Goal: Check status: Check status

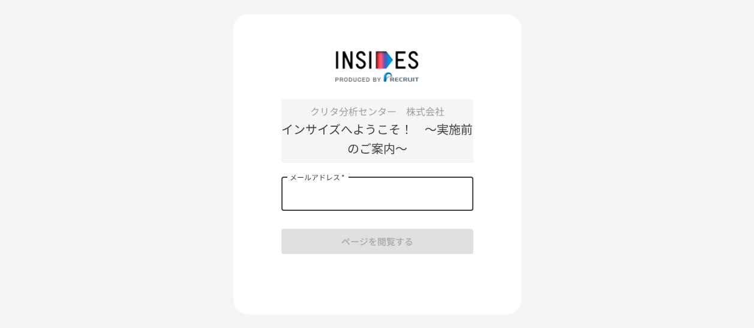
click at [379, 200] on input "メールアドレス   *" at bounding box center [378, 194] width 192 height 34
type input "**********"
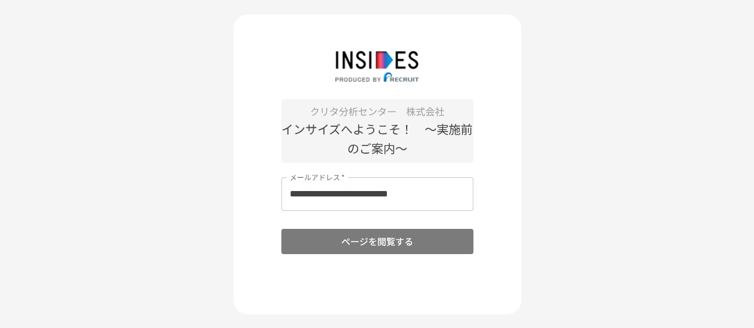
click at [348, 247] on button "ページを閲覧する" at bounding box center [378, 241] width 192 height 25
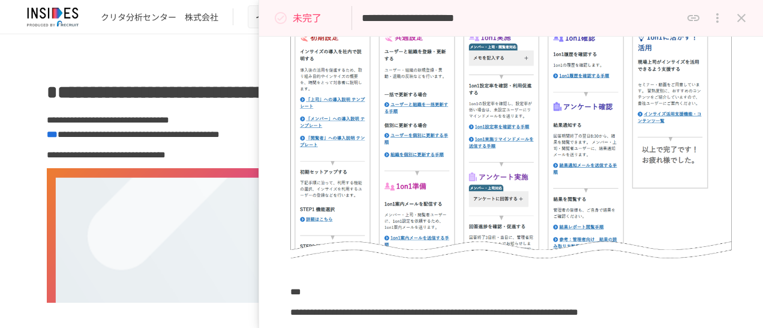
scroll to position [549, 0]
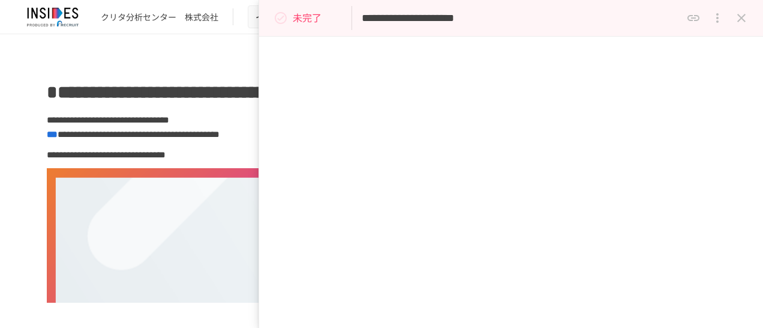
scroll to position [767, 0]
click at [282, 20] on icon "status" at bounding box center [281, 18] width 14 height 14
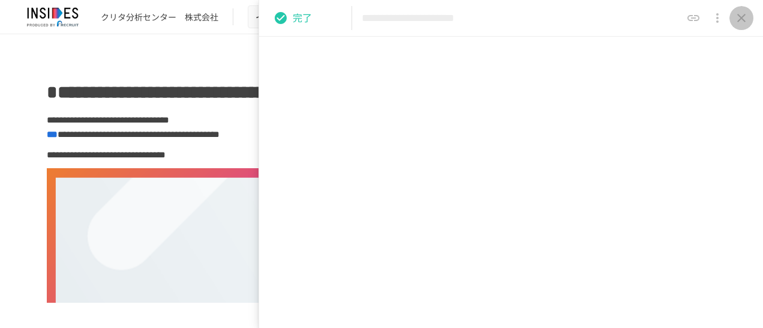
click at [749, 16] on button "close drawer" at bounding box center [742, 18] width 24 height 24
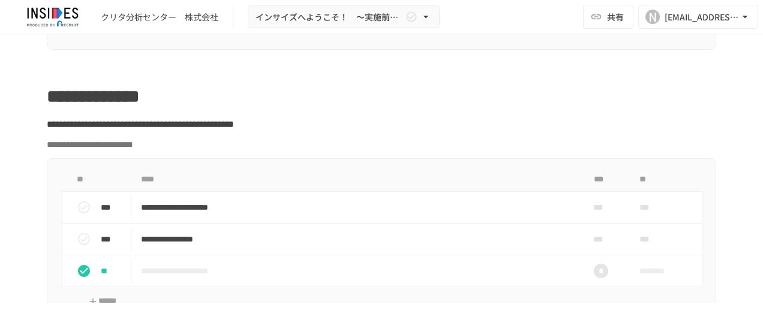
scroll to position [873, 0]
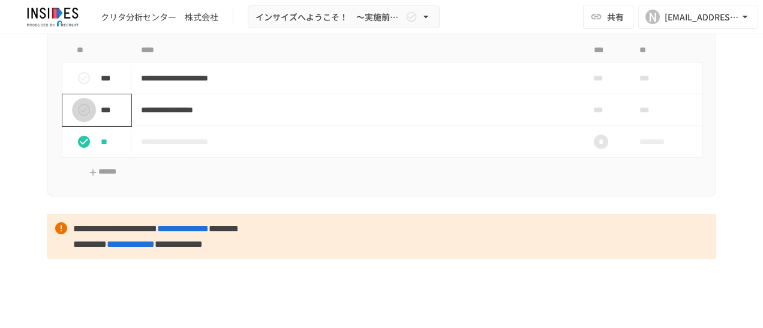
click at [78, 117] on icon "status" at bounding box center [84, 110] width 14 height 14
click at [81, 84] on icon "status" at bounding box center [84, 78] width 12 height 12
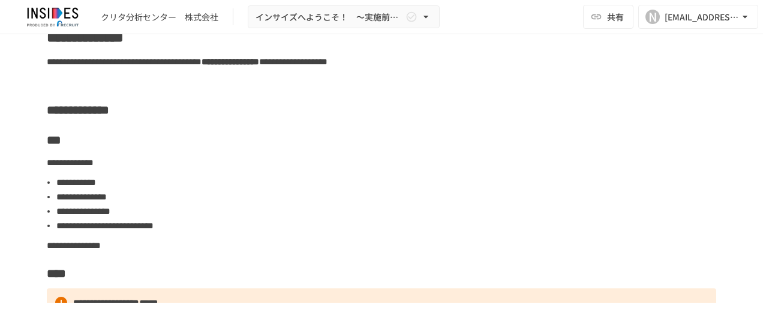
scroll to position [2264, 0]
